Goal: Answer question/provide support

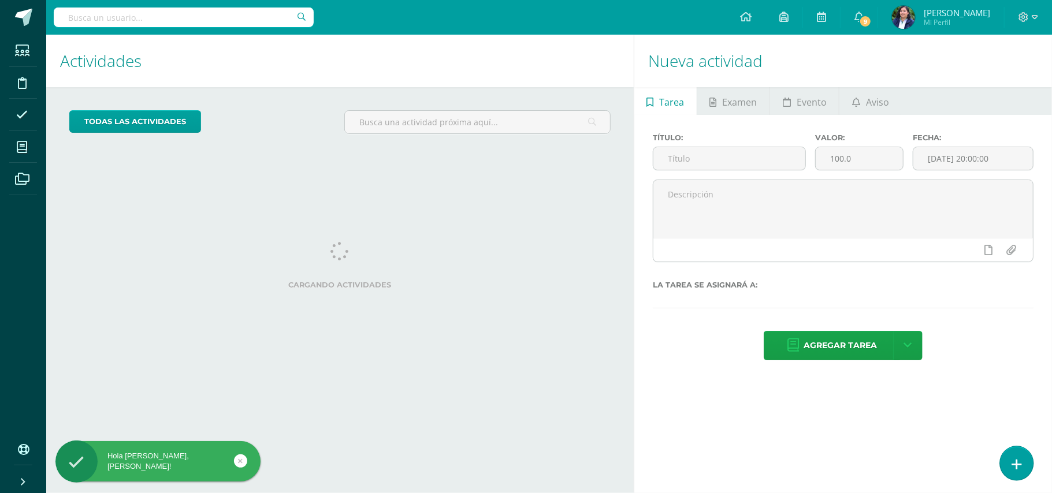
click at [1010, 458] on link at bounding box center [1016, 464] width 33 height 34
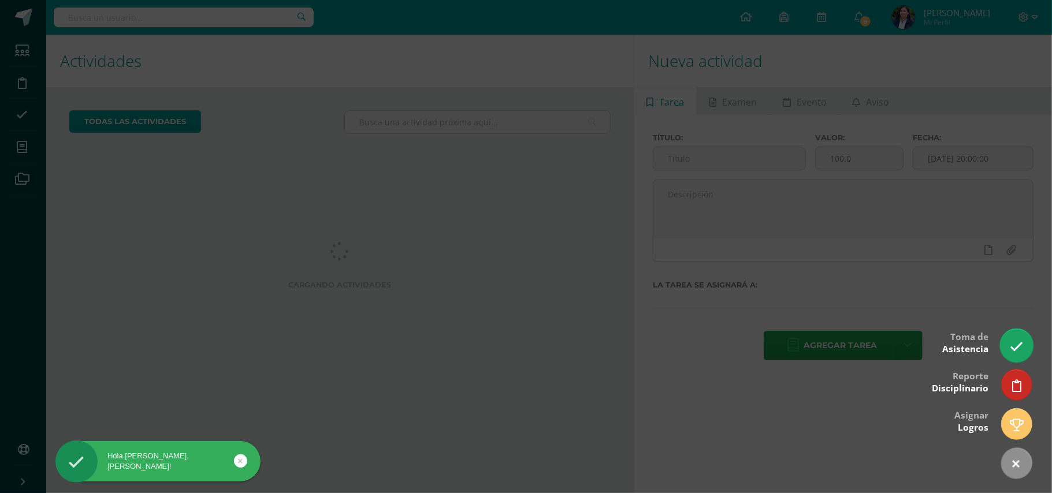
click at [1009, 347] on link at bounding box center [1016, 346] width 33 height 34
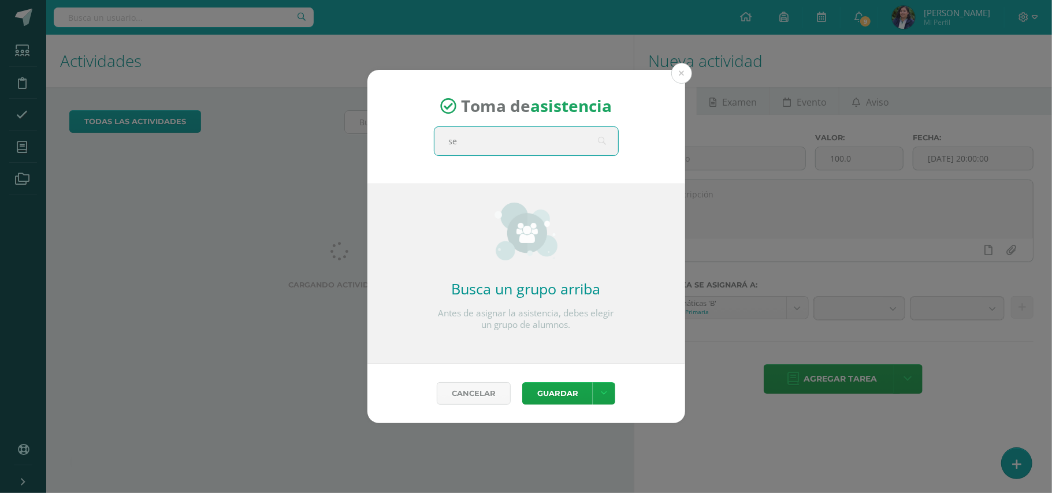
type input "sex"
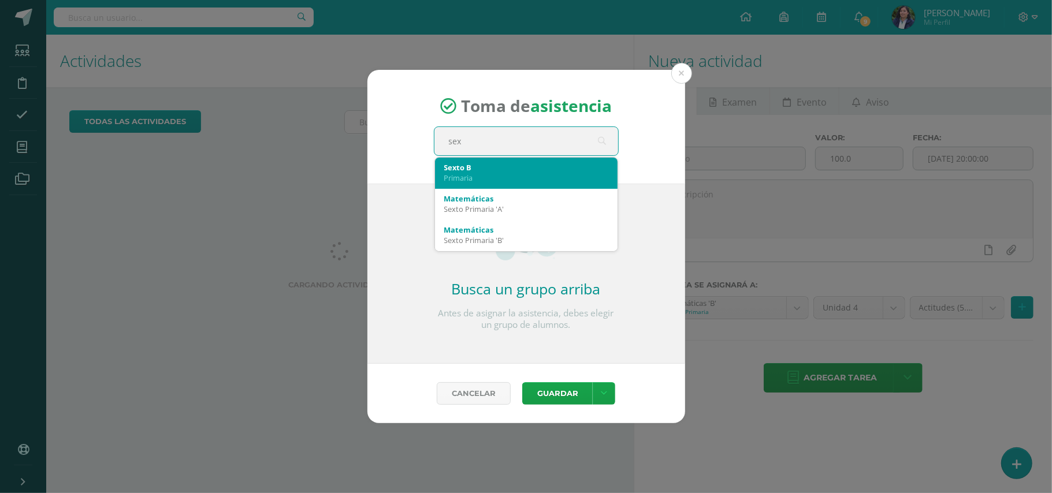
click at [571, 173] on div "Primaria" at bounding box center [526, 178] width 164 height 10
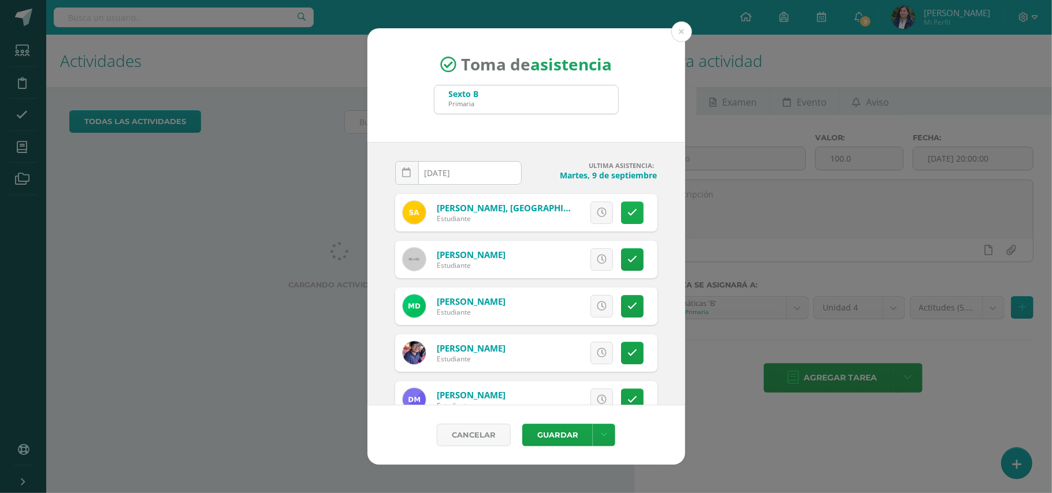
click at [621, 216] on link at bounding box center [632, 213] width 23 height 23
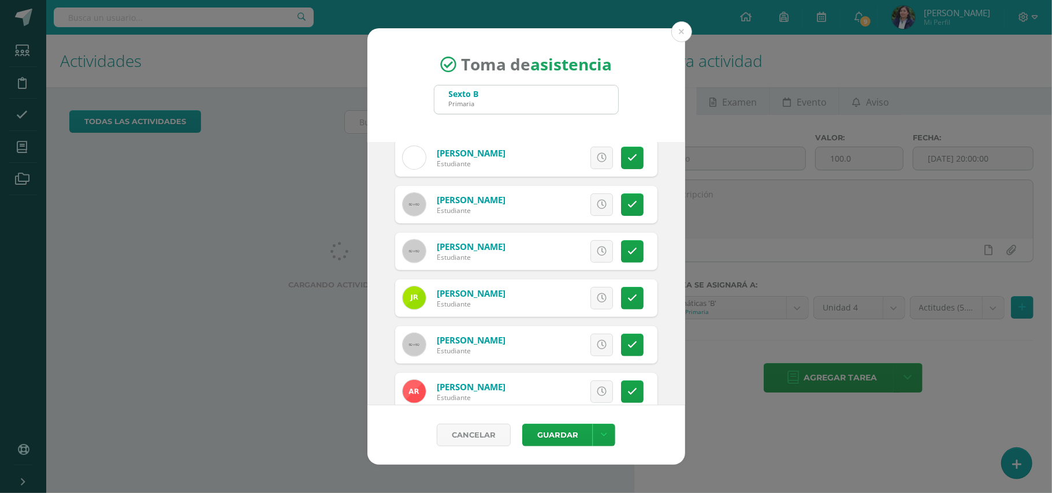
scroll to position [308, 0]
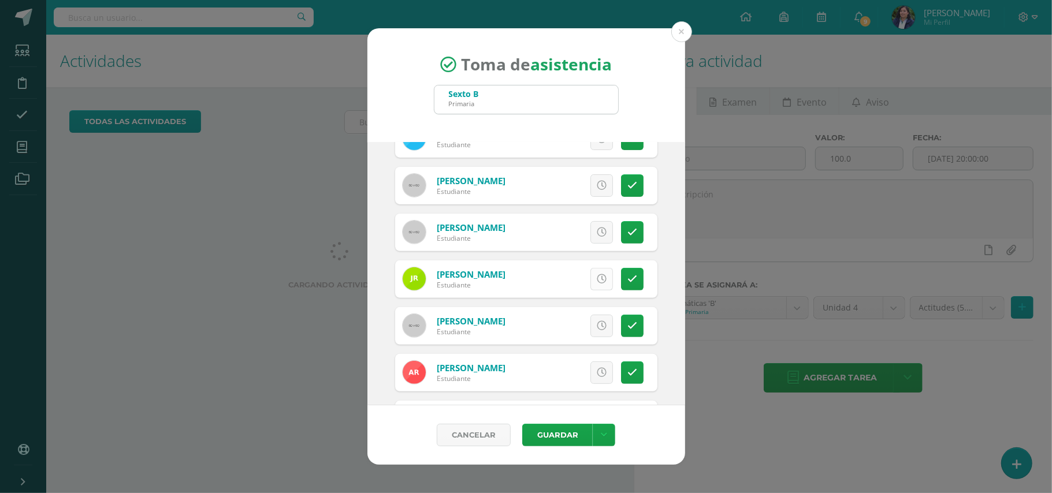
click at [596, 277] on link at bounding box center [602, 279] width 23 height 23
click at [606, 426] on link at bounding box center [604, 435] width 23 height 23
click at [607, 387] on link "Guardar sin notificar inasistencias" at bounding box center [580, 390] width 127 height 28
